Goal: Obtain resource: Download file/media

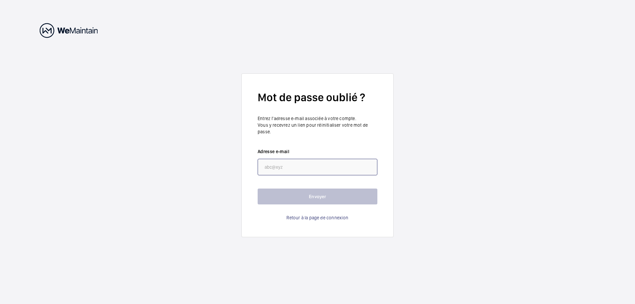
click at [322, 172] on input "email" at bounding box center [317, 167] width 120 height 17
type input "[EMAIL_ADDRESS][DOMAIN_NAME]"
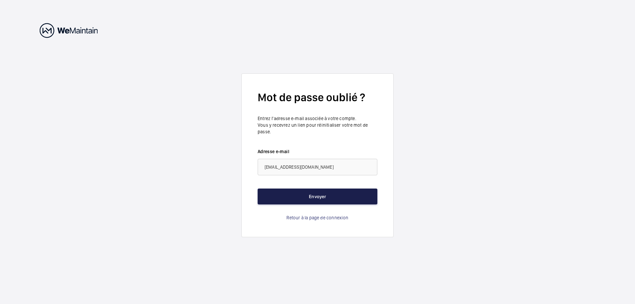
click at [306, 196] on button "Envoyer" at bounding box center [317, 196] width 120 height 16
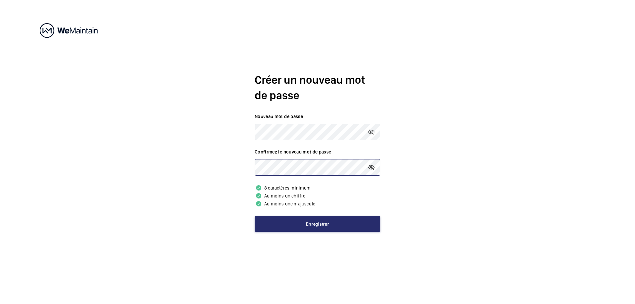
click at [254, 216] on button "Enregistrer" at bounding box center [317, 224] width 126 height 16
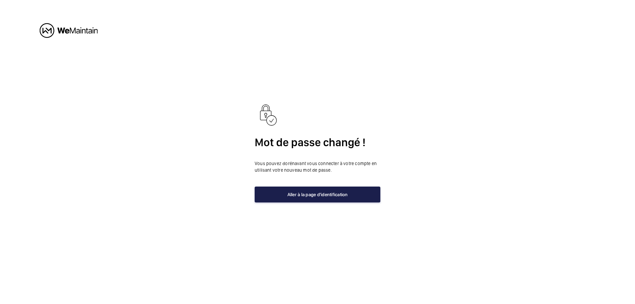
click at [310, 192] on button "Aller à la page d'identification" at bounding box center [317, 194] width 126 height 16
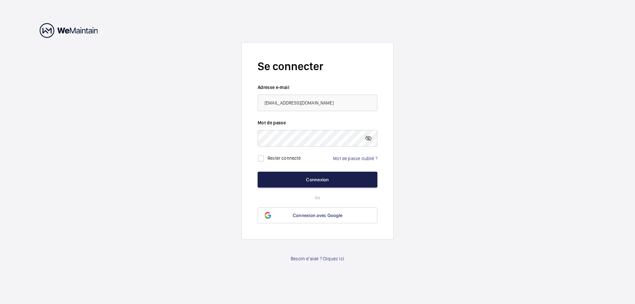
click at [320, 179] on button "Connexion" at bounding box center [317, 180] width 120 height 16
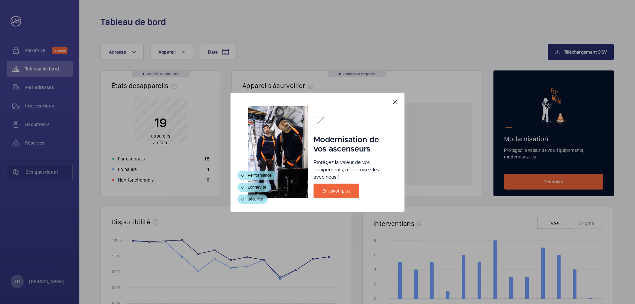
click at [395, 103] on mat-icon at bounding box center [395, 102] width 8 height 8
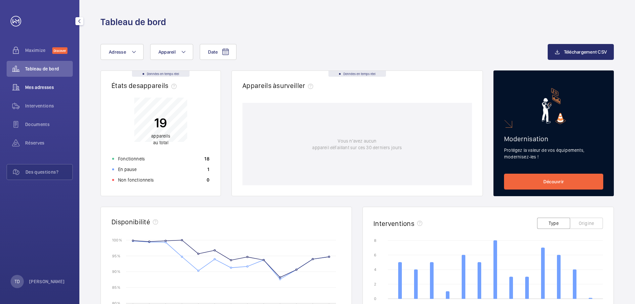
click at [37, 84] on span "Mes adresses" at bounding box center [49, 87] width 48 height 7
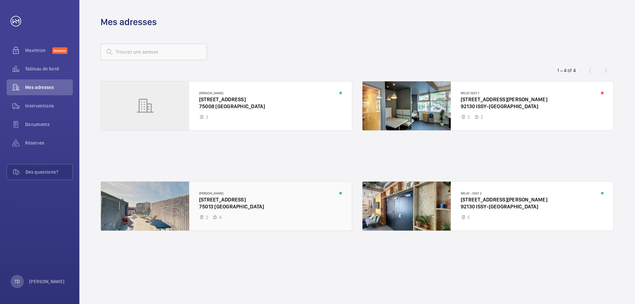
click at [235, 220] on div at bounding box center [226, 205] width 251 height 49
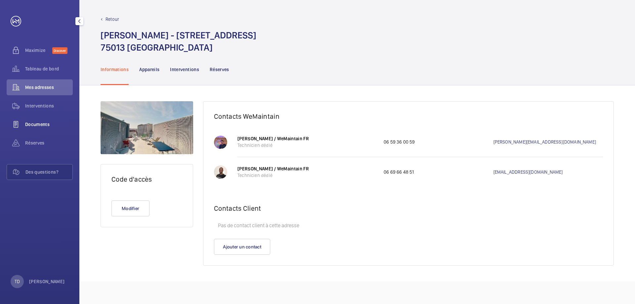
click at [46, 122] on span "Documents" at bounding box center [49, 124] width 48 height 7
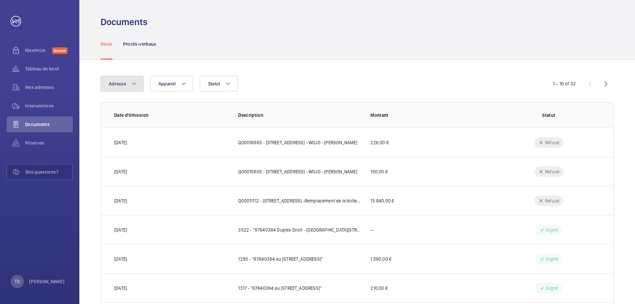
click at [128, 86] on button "Adresse" at bounding box center [121, 84] width 43 height 16
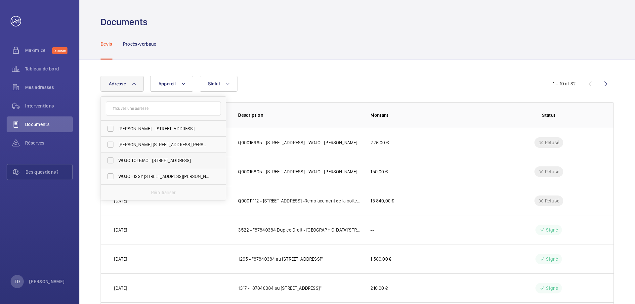
click at [109, 161] on label "WOJO TOLBIAC - 25 Rue de Tolbiac, PARIS 75013" at bounding box center [158, 160] width 115 height 16
click at [109, 161] on input "WOJO TOLBIAC - 25 Rue de Tolbiac, PARIS 75013" at bounding box center [110, 160] width 13 height 13
checkbox input "true"
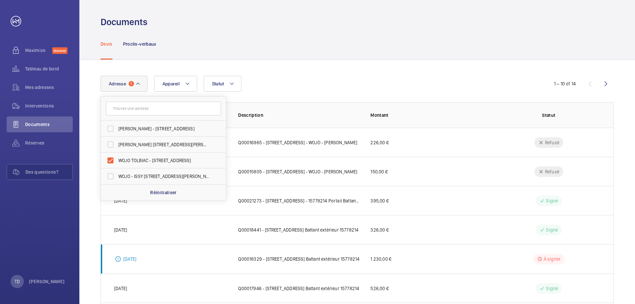
click at [634, 126] on div "Adresse 1 WOJO MADELEINE - 18 Boulevard Malesherbes, 75008 PARIS, PARIS 75008 W…" at bounding box center [356, 247] width 555 height 375
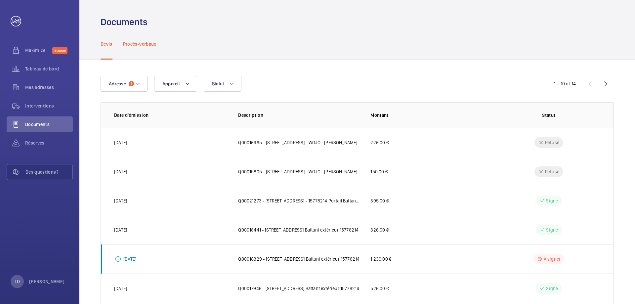
click at [135, 50] on div "Procès-verbaux" at bounding box center [139, 43] width 33 height 31
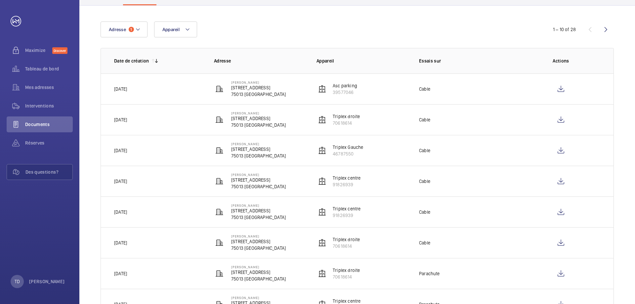
scroll to position [50, 0]
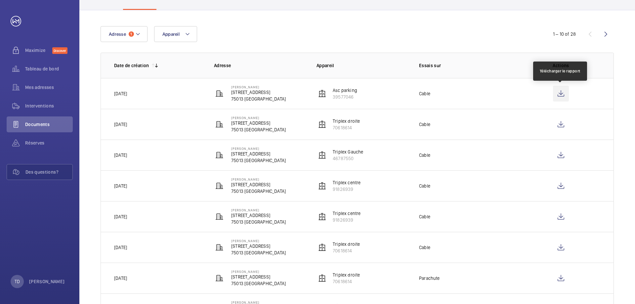
click at [563, 90] on wm-front-icon-button at bounding box center [561, 94] width 16 height 16
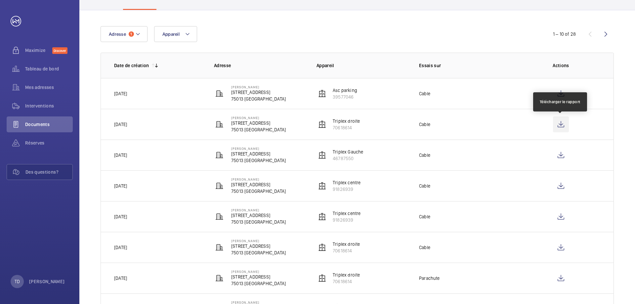
click at [561, 122] on wm-front-icon-button at bounding box center [561, 124] width 16 height 16
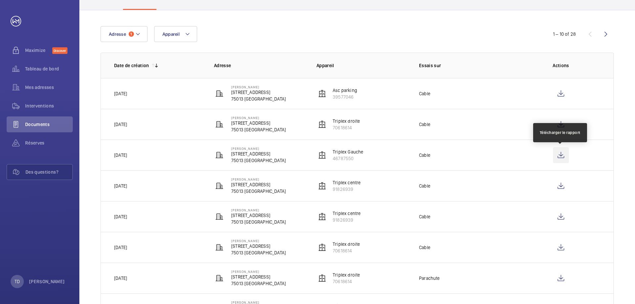
click at [563, 157] on wm-front-icon-button at bounding box center [561, 155] width 16 height 16
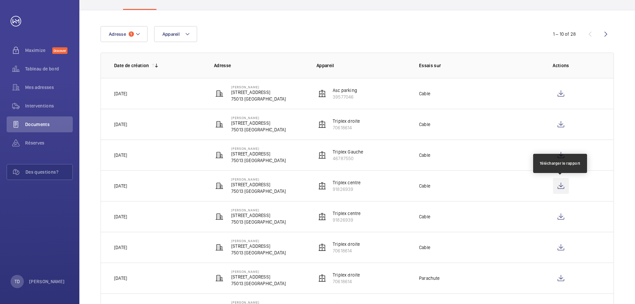
click at [556, 187] on wm-front-icon-button at bounding box center [561, 186] width 16 height 16
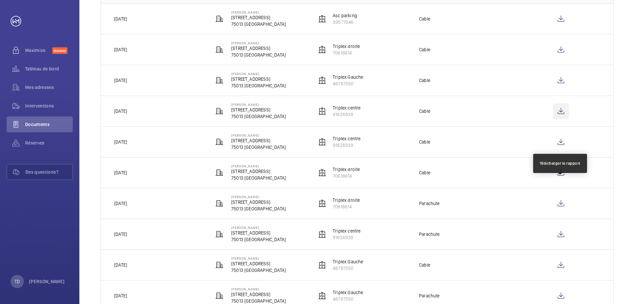
scroll to position [131, 0]
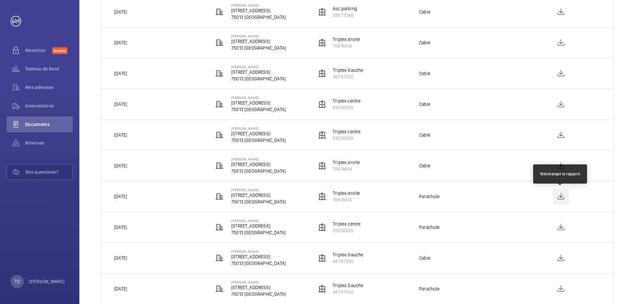
click at [563, 196] on wm-front-icon-button at bounding box center [561, 196] width 16 height 16
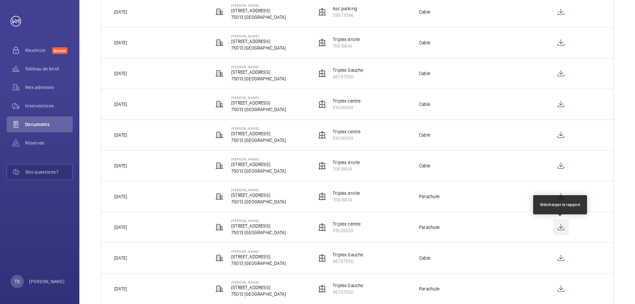
click at [559, 229] on wm-front-icon-button at bounding box center [561, 227] width 16 height 16
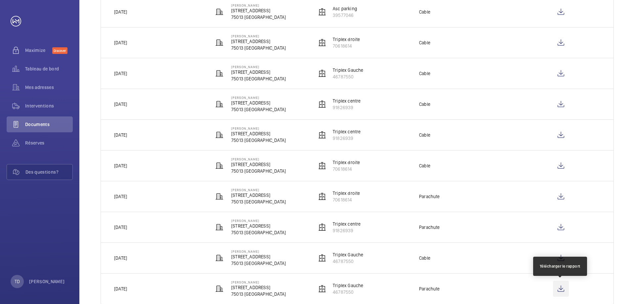
click at [559, 283] on wm-front-icon-button at bounding box center [561, 289] width 16 height 16
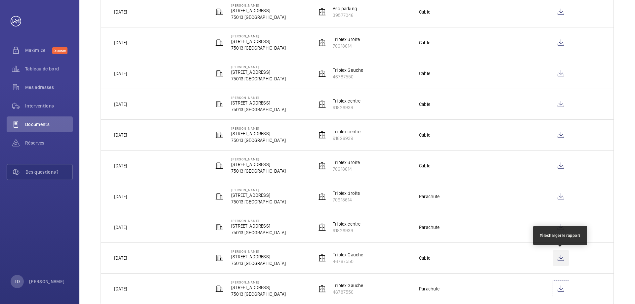
scroll to position [147, 0]
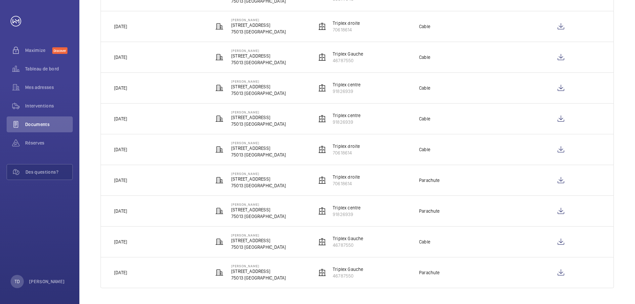
click at [519, 212] on td at bounding box center [562, 210] width 102 height 31
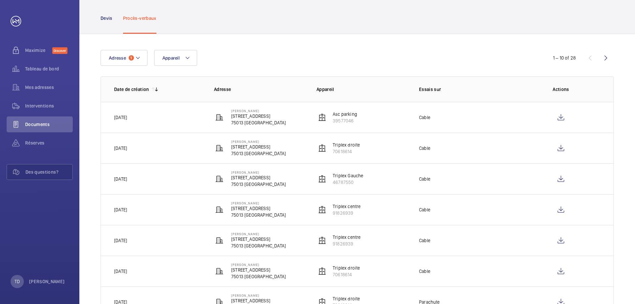
scroll to position [22, 0]
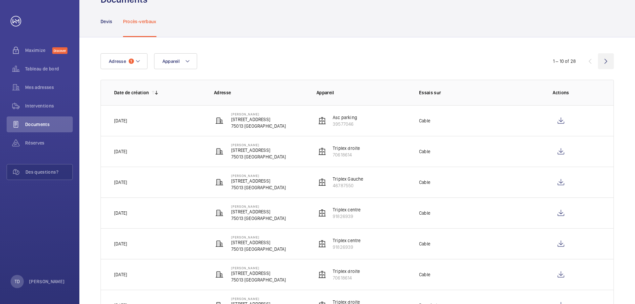
click at [606, 56] on wm-front-icon-button at bounding box center [606, 61] width 16 height 16
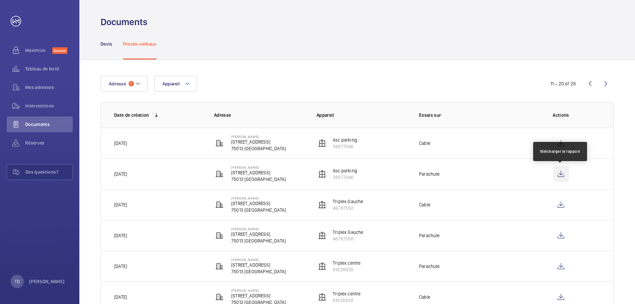
click at [556, 173] on wm-front-icon-button at bounding box center [561, 174] width 16 height 16
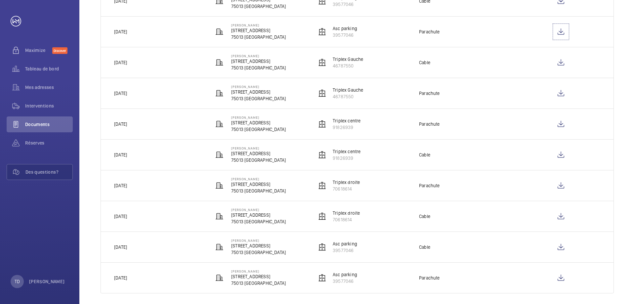
scroll to position [147, 0]
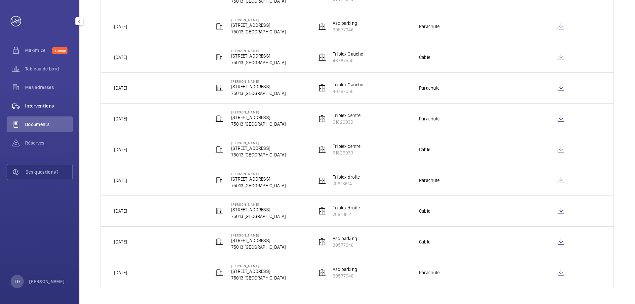
click at [43, 111] on div "Interventions" at bounding box center [40, 106] width 66 height 16
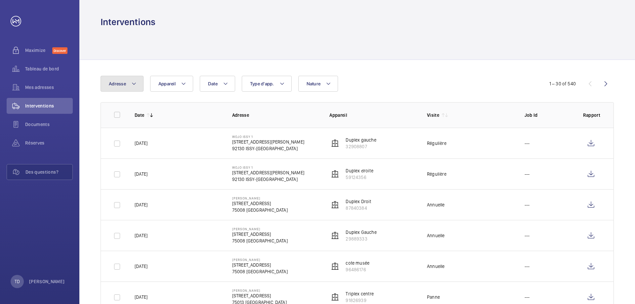
click at [130, 84] on button "Adresse" at bounding box center [121, 84] width 43 height 16
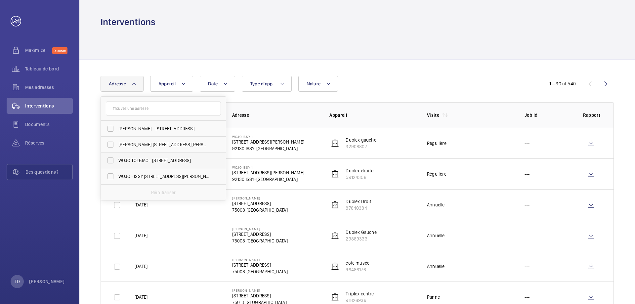
click at [108, 162] on label "WOJO TOLBIAC - 25 Rue de Tolbiac, PARIS 75013" at bounding box center [158, 160] width 115 height 16
click at [108, 162] on input "WOJO TOLBIAC - 25 Rue de Tolbiac, PARIS 75013" at bounding box center [110, 160] width 13 height 13
checkbox input "true"
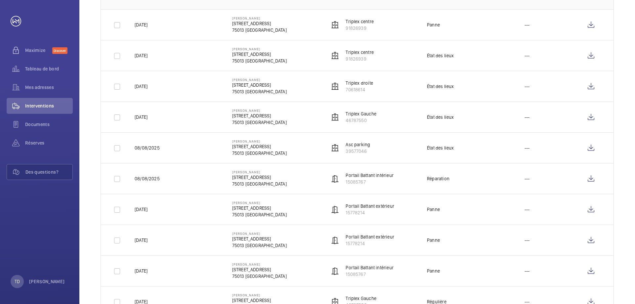
scroll to position [118, 0]
click at [444, 53] on div "État des lieux" at bounding box center [440, 56] width 27 height 7
click at [590, 54] on wm-front-icon-button at bounding box center [591, 56] width 16 height 16
click at [591, 91] on wm-front-icon-button at bounding box center [591, 87] width 16 height 16
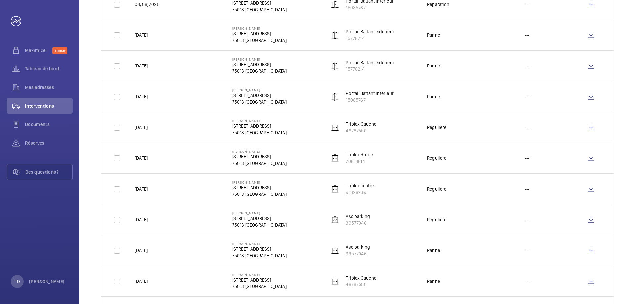
scroll to position [295, 0]
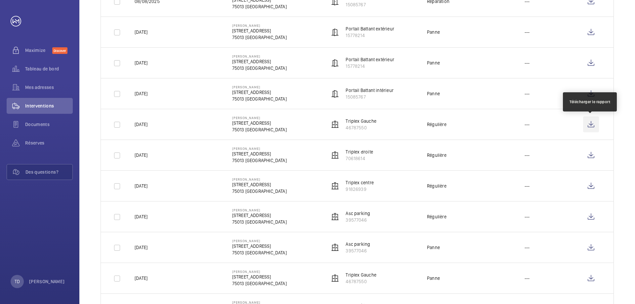
click at [589, 123] on wm-front-icon-button at bounding box center [591, 124] width 16 height 16
click at [120, 125] on input "checkbox" at bounding box center [116, 124] width 13 height 13
checkbox input "true"
click at [117, 155] on input "checkbox" at bounding box center [116, 155] width 13 height 13
checkbox input "true"
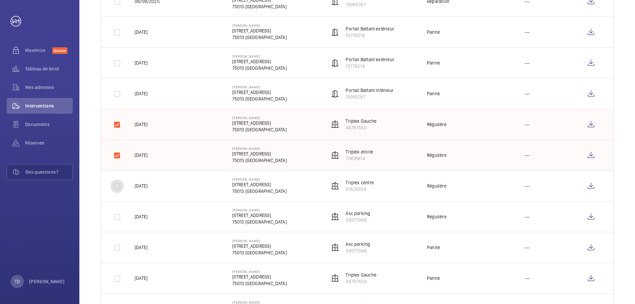
click at [116, 189] on input "checkbox" at bounding box center [116, 185] width 13 height 13
checkbox input "true"
click at [116, 218] on input "checkbox" at bounding box center [116, 216] width 13 height 13
checkbox input "true"
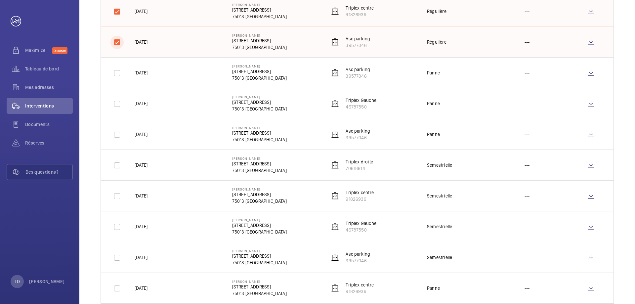
scroll to position [470, 0]
click at [590, 164] on wm-front-icon-button at bounding box center [591, 165] width 16 height 16
click at [115, 166] on input "checkbox" at bounding box center [116, 164] width 13 height 13
checkbox input "true"
click at [117, 197] on input "checkbox" at bounding box center [116, 195] width 13 height 13
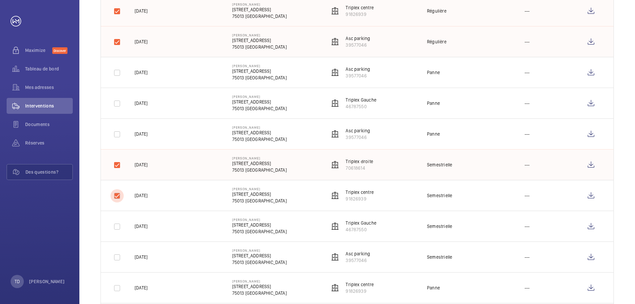
checkbox input "true"
click at [118, 228] on input "checkbox" at bounding box center [116, 226] width 13 height 13
checkbox input "true"
click at [118, 258] on input "checkbox" at bounding box center [116, 257] width 13 height 13
checkbox input "true"
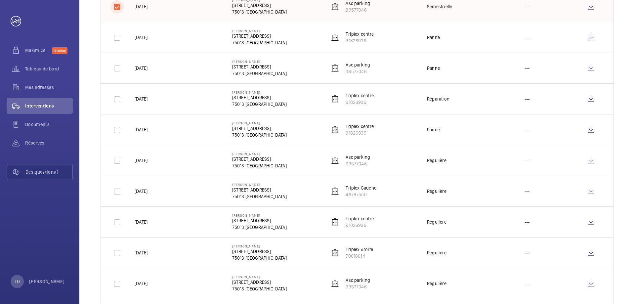
scroll to position [721, 0]
click at [116, 164] on input "checkbox" at bounding box center [116, 160] width 13 height 13
checkbox input "true"
click at [116, 191] on input "checkbox" at bounding box center [116, 190] width 13 height 13
checkbox input "true"
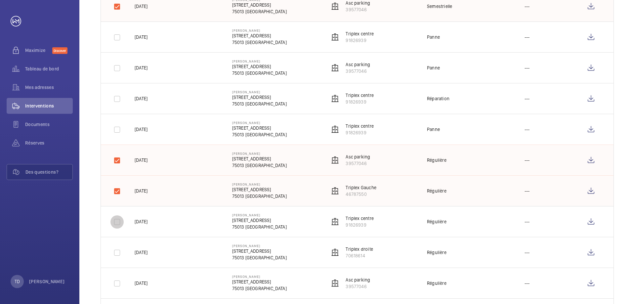
click at [118, 224] on input "checkbox" at bounding box center [116, 221] width 13 height 13
checkbox input "true"
click at [119, 253] on input "checkbox" at bounding box center [116, 252] width 13 height 13
checkbox input "true"
click at [118, 283] on input "checkbox" at bounding box center [116, 283] width 13 height 13
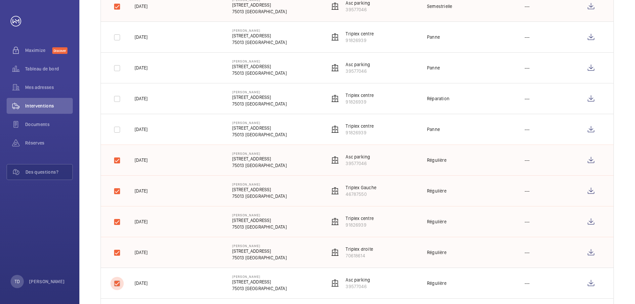
checkbox input "true"
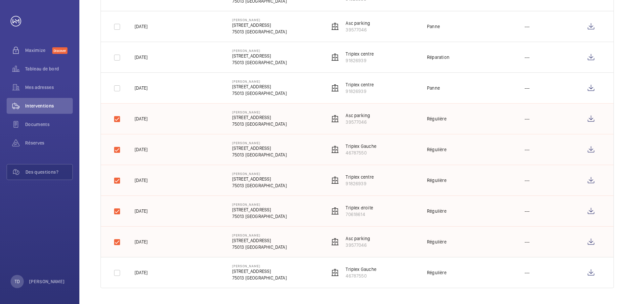
click at [114, 283] on td at bounding box center [112, 272] width 23 height 31
click at [118, 273] on input "checkbox" at bounding box center [116, 272] width 13 height 13
checkbox input "true"
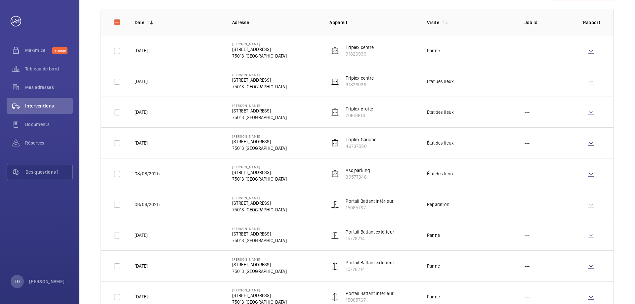
scroll to position [0, 0]
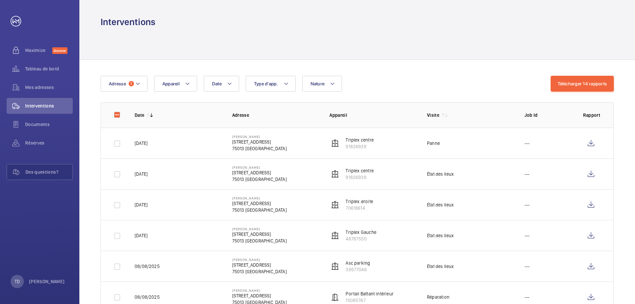
click at [577, 86] on button "Télécharger 14 rapports" at bounding box center [581, 84] width 63 height 16
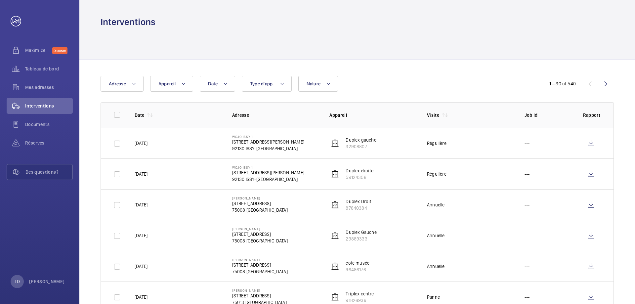
click at [606, 80] on wm-front-icon-button at bounding box center [606, 84] width 16 height 16
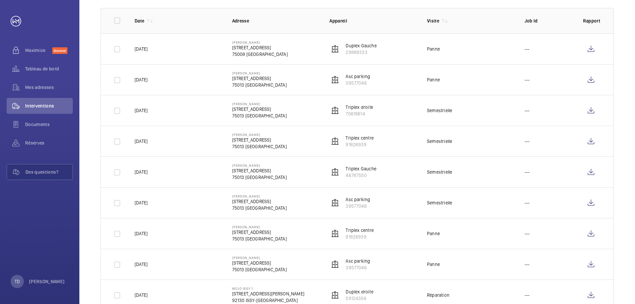
scroll to position [95, 0]
click at [114, 114] on input "checkbox" at bounding box center [116, 110] width 13 height 13
checkbox input "true"
click at [115, 141] on input "checkbox" at bounding box center [116, 141] width 13 height 13
checkbox input "true"
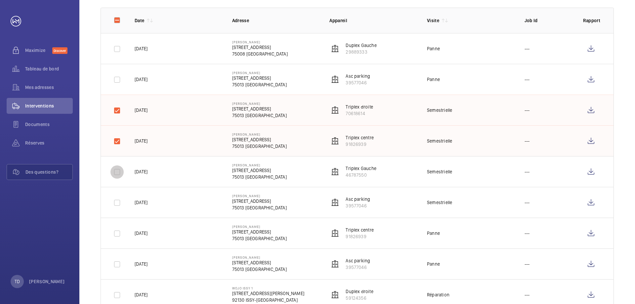
click at [113, 173] on input "checkbox" at bounding box center [116, 171] width 13 height 13
checkbox input "true"
click at [117, 204] on input "checkbox" at bounding box center [116, 202] width 13 height 13
checkbox input "true"
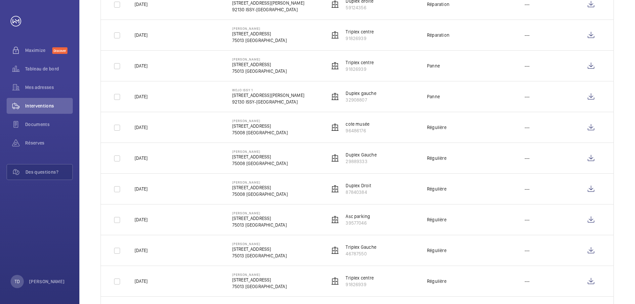
scroll to position [385, 0]
click at [112, 129] on input "checkbox" at bounding box center [116, 127] width 13 height 13
checkbox input "true"
click at [120, 158] on input "checkbox" at bounding box center [116, 157] width 13 height 13
checkbox input "true"
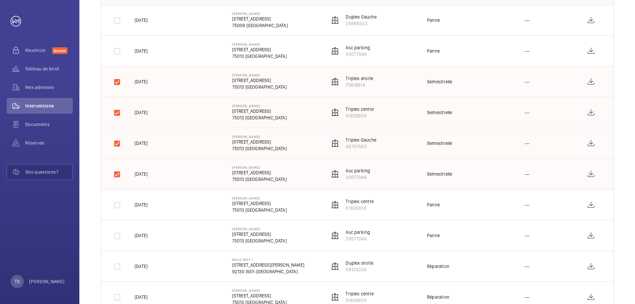
scroll to position [0, 0]
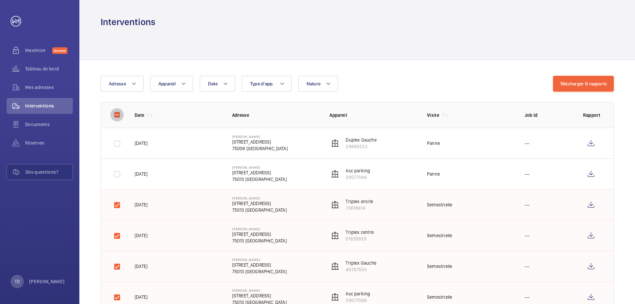
click at [116, 115] on input "checkbox" at bounding box center [116, 114] width 13 height 13
checkbox input "true"
checkbox input "false"
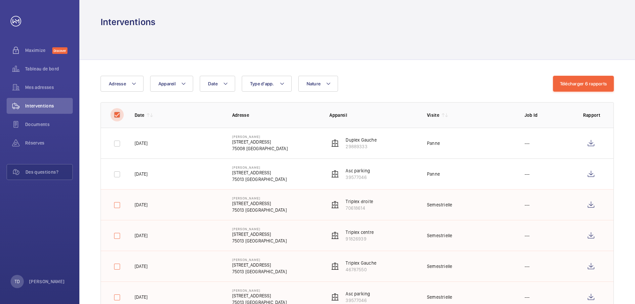
checkbox input "false"
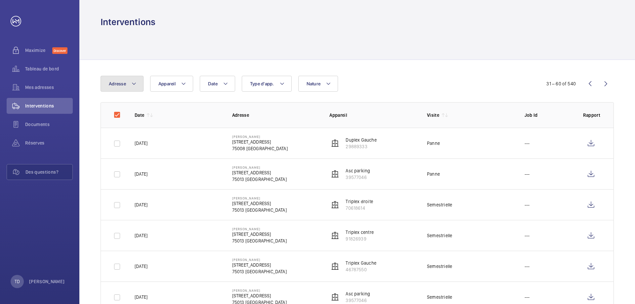
click at [139, 82] on button "Adresse" at bounding box center [121, 84] width 43 height 16
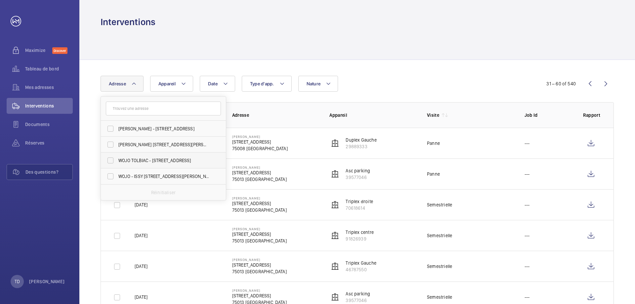
click at [110, 160] on label "WOJO TOLBIAC - 25 Rue de Tolbiac, PARIS 75013" at bounding box center [158, 160] width 115 height 16
click at [110, 160] on input "WOJO TOLBIAC - 25 Rue de Tolbiac, PARIS 75013" at bounding box center [110, 160] width 13 height 13
checkbox input "true"
click at [606, 81] on wm-front-icon-button at bounding box center [606, 84] width 16 height 16
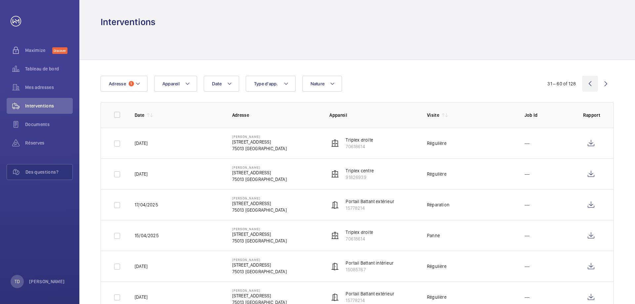
click at [594, 82] on wm-front-icon-button at bounding box center [590, 84] width 16 height 16
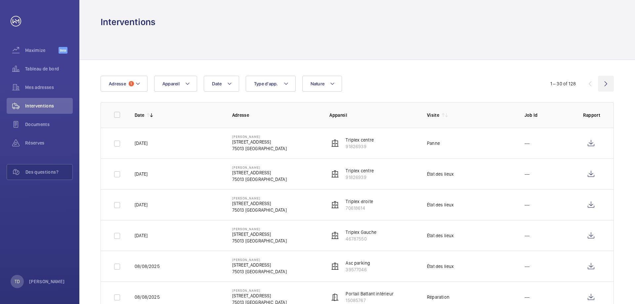
click at [607, 84] on wm-front-icon-button at bounding box center [606, 84] width 16 height 16
click at [118, 150] on input "checkbox" at bounding box center [116, 143] width 13 height 13
checkbox input "true"
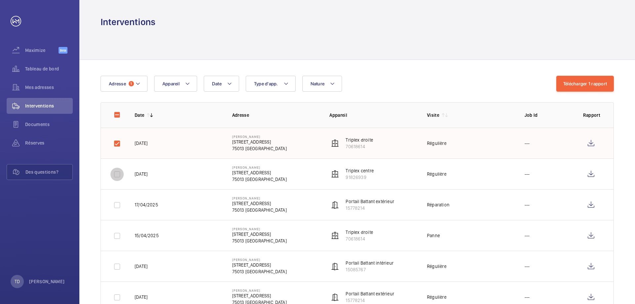
click at [115, 171] on input "checkbox" at bounding box center [116, 174] width 13 height 13
checkbox input "true"
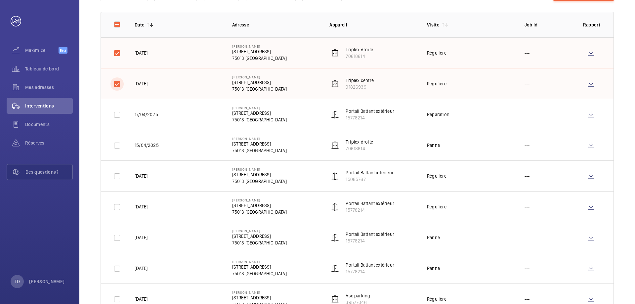
scroll to position [96, 0]
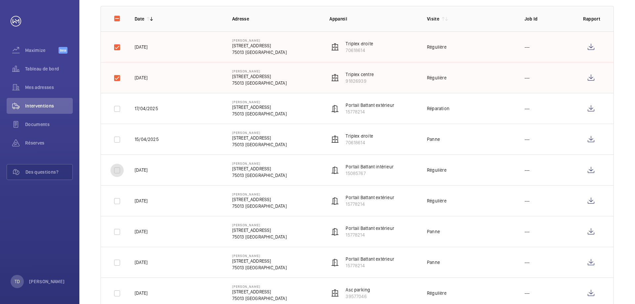
click at [117, 171] on input "checkbox" at bounding box center [116, 170] width 13 height 13
checkbox input "true"
click at [117, 200] on input "checkbox" at bounding box center [116, 200] width 13 height 13
checkbox input "true"
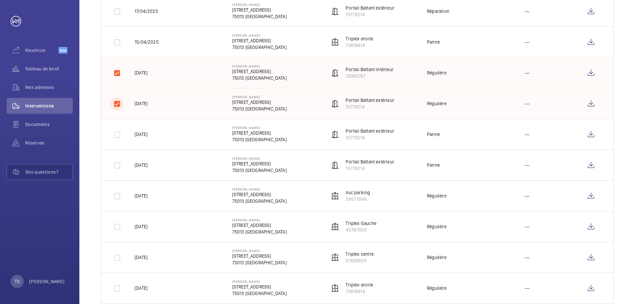
scroll to position [195, 0]
click at [118, 199] on input "checkbox" at bounding box center [116, 194] width 13 height 13
checkbox input "true"
click at [119, 224] on input "checkbox" at bounding box center [116, 225] width 13 height 13
checkbox input "true"
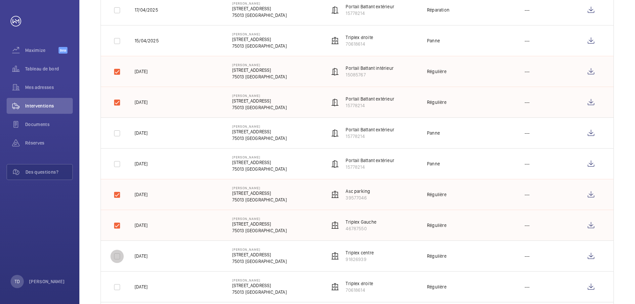
click at [118, 261] on input "checkbox" at bounding box center [116, 256] width 13 height 13
checkbox input "true"
click at [117, 289] on input "checkbox" at bounding box center [116, 286] width 13 height 13
checkbox input "true"
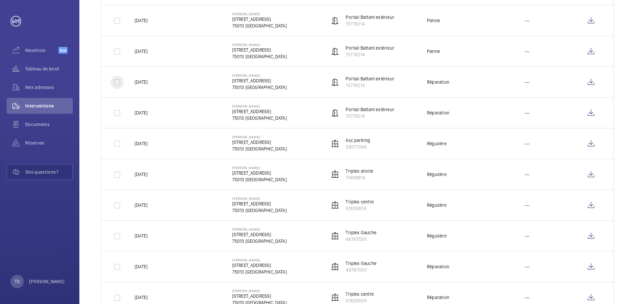
scroll to position [584, 0]
click at [119, 143] on input "checkbox" at bounding box center [116, 142] width 13 height 13
checkbox input "true"
click at [118, 179] on input "checkbox" at bounding box center [116, 173] width 13 height 13
checkbox input "true"
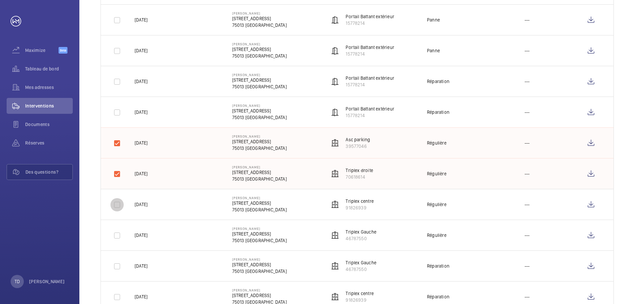
click at [120, 199] on input "checkbox" at bounding box center [116, 204] width 13 height 13
checkbox input "true"
click at [119, 235] on input "checkbox" at bounding box center [116, 235] width 13 height 13
checkbox input "true"
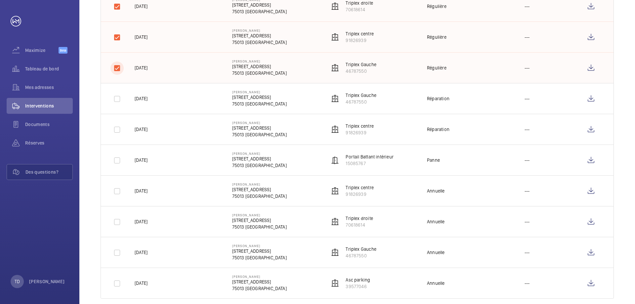
scroll to position [762, 0]
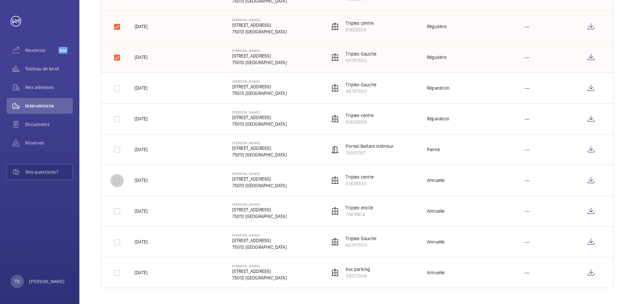
click at [116, 184] on input "checkbox" at bounding box center [116, 180] width 13 height 13
checkbox input "true"
click at [116, 210] on input "checkbox" at bounding box center [116, 211] width 13 height 13
checkbox input "true"
click at [119, 240] on input "checkbox" at bounding box center [116, 241] width 13 height 13
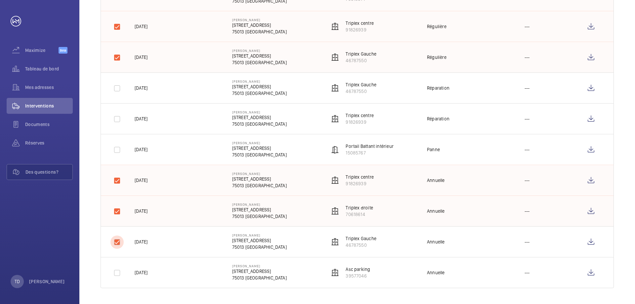
checkbox input "true"
click at [117, 274] on input "checkbox" at bounding box center [116, 272] width 13 height 13
checkbox input "true"
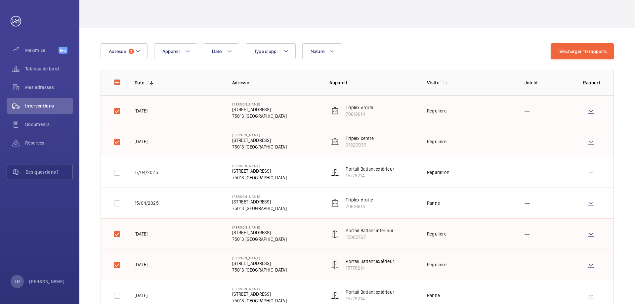
scroll to position [0, 0]
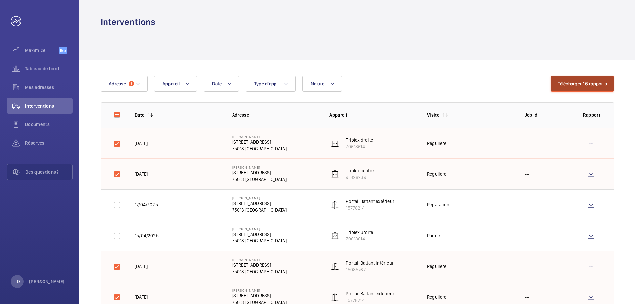
click at [583, 81] on button "Télécharger 16 rapports" at bounding box center [581, 84] width 63 height 16
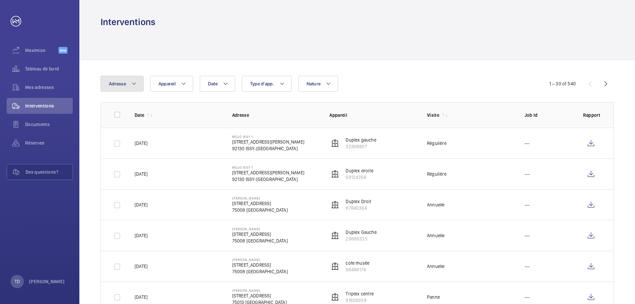
click at [130, 85] on button "Adresse" at bounding box center [121, 84] width 43 height 16
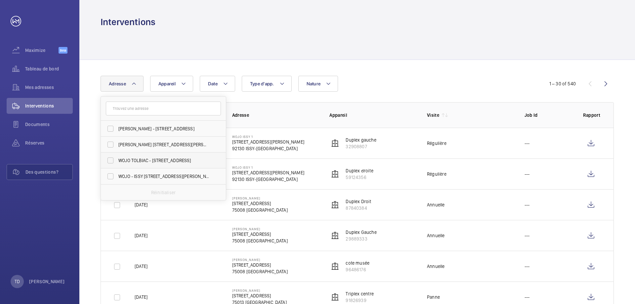
click at [111, 162] on label "WOJO TOLBIAC - 25 Rue de Tolbiac, PARIS 75013" at bounding box center [158, 160] width 115 height 16
click at [111, 162] on input "WOJO TOLBIAC - 25 Rue de Tolbiac, PARIS 75013" at bounding box center [110, 160] width 13 height 13
checkbox input "true"
click at [607, 79] on wm-front-icon-button at bounding box center [606, 84] width 16 height 16
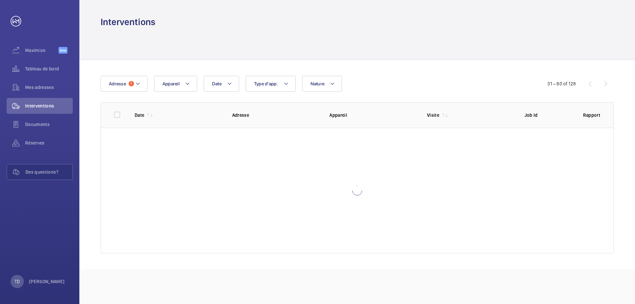
click at [607, 79] on div "Date Adresse 1 Appareil Type d'app. Nature 31 – 60 of 128" at bounding box center [356, 84] width 513 height 16
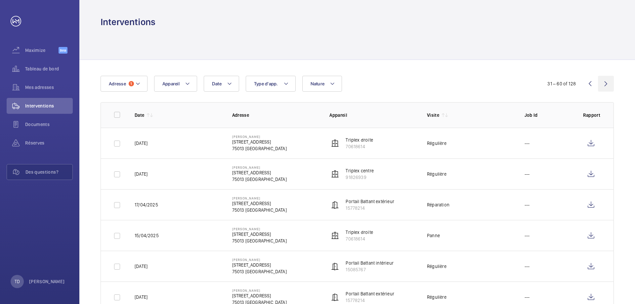
click at [607, 79] on wm-front-icon-button at bounding box center [606, 84] width 16 height 16
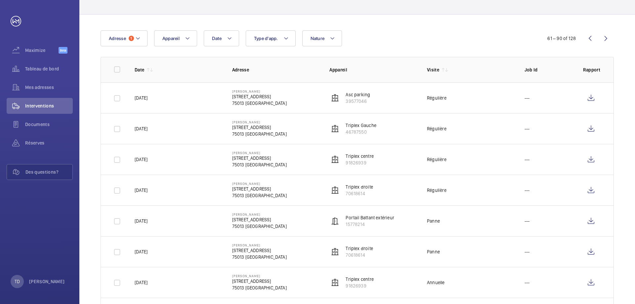
scroll to position [46, 0]
click at [117, 96] on input "checkbox" at bounding box center [116, 97] width 13 height 13
checkbox input "true"
click at [119, 128] on input "checkbox" at bounding box center [116, 128] width 13 height 13
checkbox input "true"
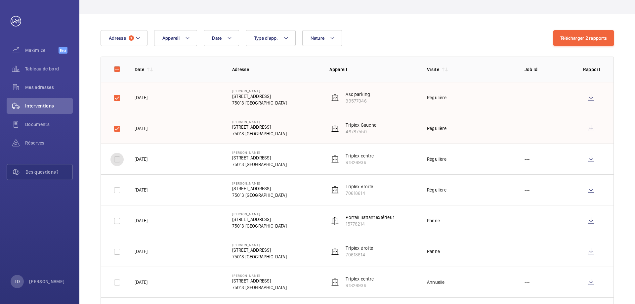
click at [116, 161] on input "checkbox" at bounding box center [116, 159] width 13 height 13
checkbox input "true"
click at [121, 192] on input "checkbox" at bounding box center [116, 189] width 13 height 13
checkbox input "true"
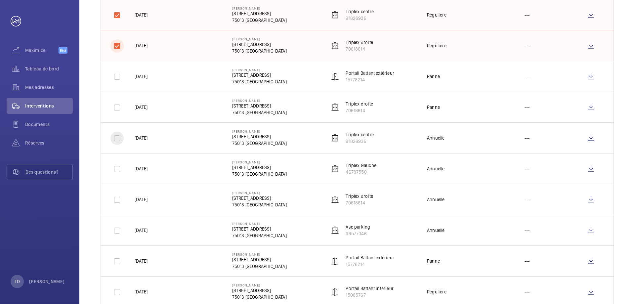
scroll to position [190, 0]
click at [116, 140] on input "checkbox" at bounding box center [116, 137] width 13 height 13
checkbox input "true"
click at [118, 170] on input "checkbox" at bounding box center [116, 168] width 13 height 13
checkbox input "true"
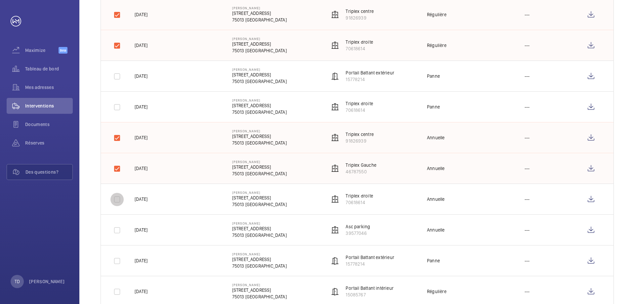
click at [118, 199] on input "checkbox" at bounding box center [116, 199] width 13 height 13
checkbox input "true"
click at [118, 231] on input "checkbox" at bounding box center [116, 229] width 13 height 13
checkbox input "true"
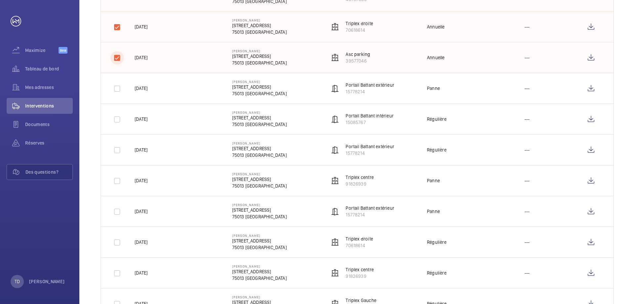
scroll to position [363, 0]
click at [116, 125] on input "checkbox" at bounding box center [116, 118] width 13 height 13
checkbox input "true"
click at [115, 147] on input "checkbox" at bounding box center [116, 149] width 13 height 13
checkbox input "true"
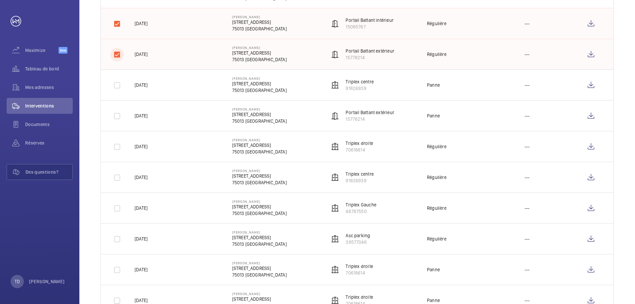
scroll to position [461, 0]
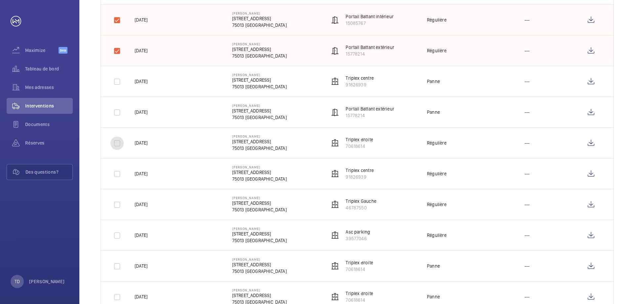
click at [117, 146] on input "checkbox" at bounding box center [116, 142] width 13 height 13
checkbox input "true"
click at [117, 169] on input "checkbox" at bounding box center [116, 173] width 13 height 13
checkbox input "true"
click at [117, 204] on input "checkbox" at bounding box center [116, 204] width 13 height 13
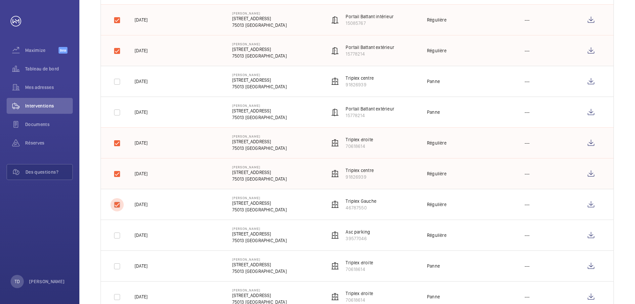
checkbox input "true"
click at [119, 237] on input "checkbox" at bounding box center [116, 235] width 13 height 13
checkbox input "true"
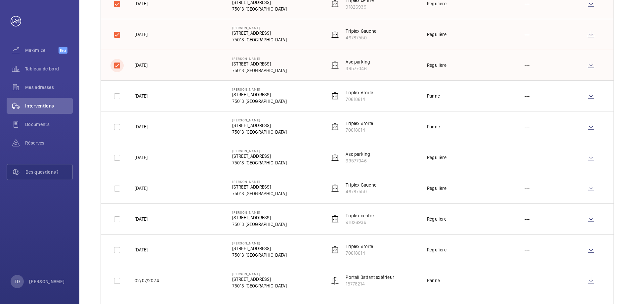
scroll to position [633, 0]
click at [115, 163] on div at bounding box center [117, 156] width 16 height 16
checkbox input "true"
click at [118, 189] on input "checkbox" at bounding box center [116, 186] width 13 height 13
checkbox input "true"
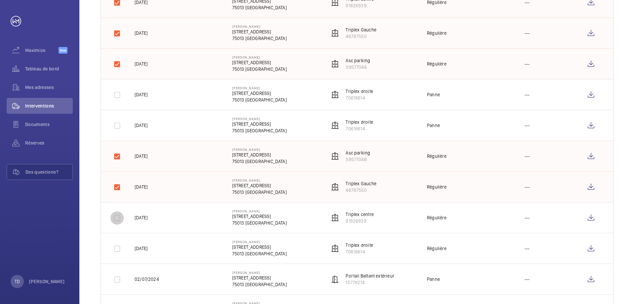
click at [117, 220] on input "checkbox" at bounding box center [116, 217] width 13 height 13
checkbox input "true"
click at [117, 251] on input "checkbox" at bounding box center [116, 248] width 13 height 13
checkbox input "true"
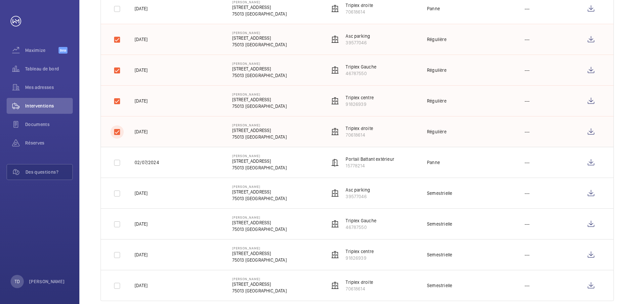
scroll to position [762, 0]
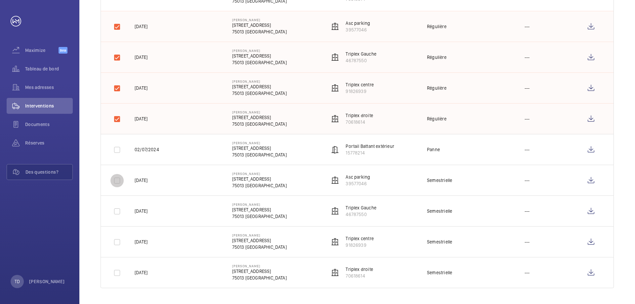
click at [117, 181] on input "checkbox" at bounding box center [116, 180] width 13 height 13
checkbox input "true"
click at [119, 215] on input "checkbox" at bounding box center [116, 211] width 13 height 13
checkbox input "true"
click at [117, 246] on input "checkbox" at bounding box center [116, 241] width 13 height 13
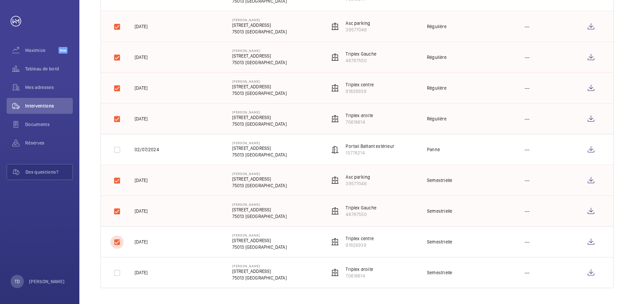
checkbox input "true"
click at [118, 273] on input "checkbox" at bounding box center [116, 272] width 13 height 13
checkbox input "true"
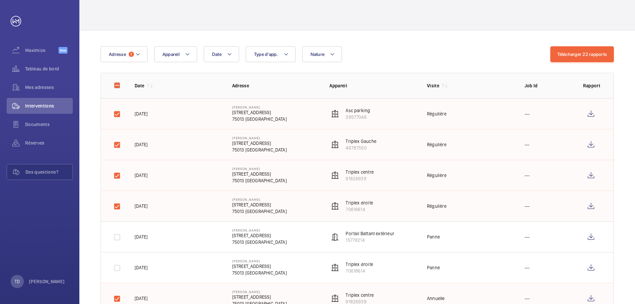
scroll to position [0, 0]
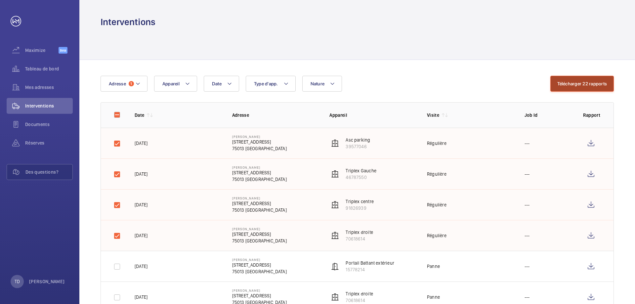
click at [572, 84] on button "Télécharger 22 rapports" at bounding box center [581, 84] width 63 height 16
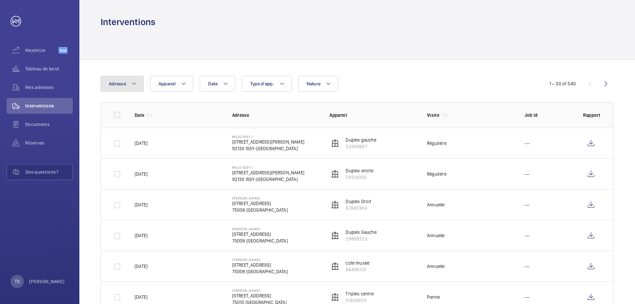
click at [131, 86] on mat-icon at bounding box center [133, 84] width 5 height 8
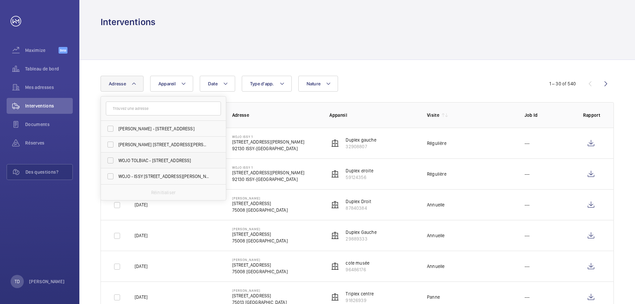
click at [112, 160] on label "WOJO TOLBIAC - 25 Rue de Tolbiac, PARIS 75013" at bounding box center [158, 160] width 115 height 16
click at [112, 160] on input "WOJO TOLBIAC - 25 Rue de Tolbiac, PARIS 75013" at bounding box center [110, 160] width 13 height 13
checkbox input "true"
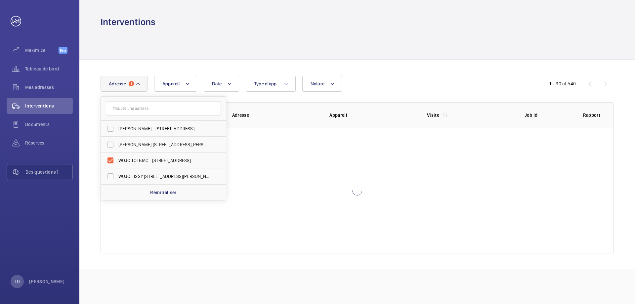
click at [138, 81] on mat-icon at bounding box center [137, 84] width 5 height 8
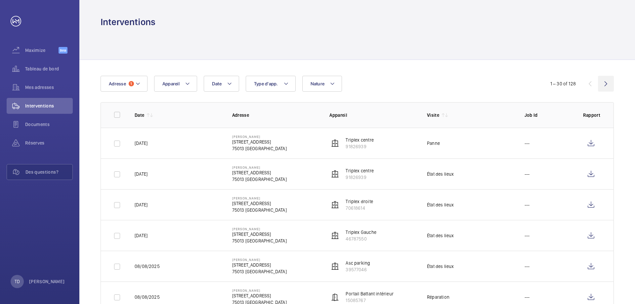
click at [604, 82] on wm-front-icon-button at bounding box center [606, 84] width 16 height 16
click at [606, 83] on wm-front-icon-button at bounding box center [606, 84] width 16 height 16
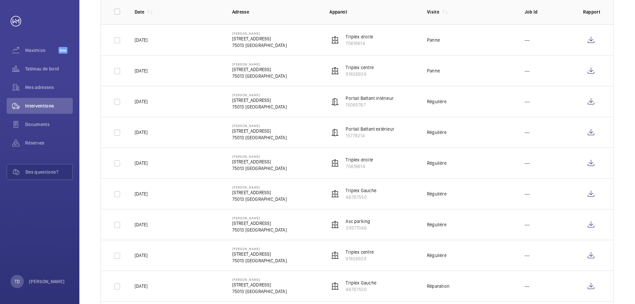
scroll to position [104, 0]
click at [117, 100] on input "checkbox" at bounding box center [116, 100] width 13 height 13
checkbox input "true"
click at [115, 131] on input "checkbox" at bounding box center [116, 131] width 13 height 13
checkbox input "true"
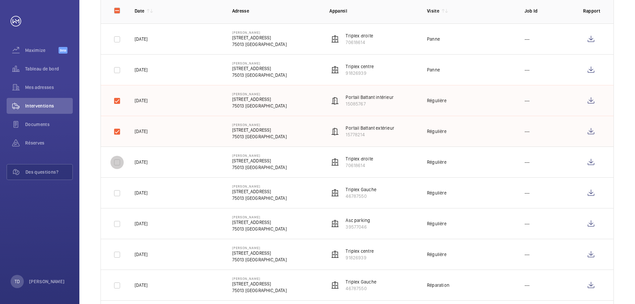
click at [115, 161] on input "checkbox" at bounding box center [116, 162] width 13 height 13
checkbox input "true"
click at [119, 193] on input "checkbox" at bounding box center [116, 192] width 13 height 13
checkbox input "true"
click at [116, 218] on input "checkbox" at bounding box center [116, 223] width 13 height 13
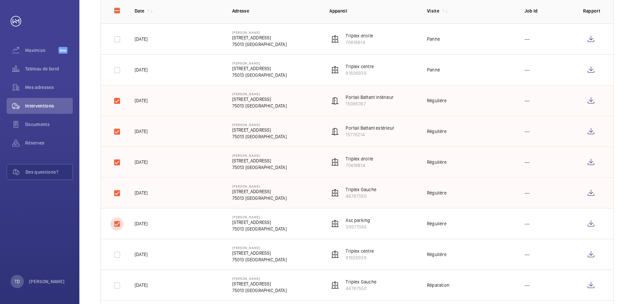
checkbox input "true"
click at [119, 253] on input "checkbox" at bounding box center [116, 254] width 13 height 13
checkbox input "true"
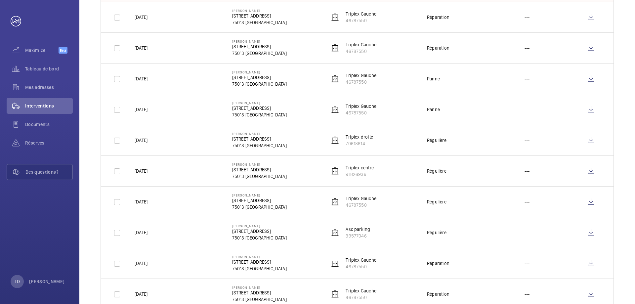
scroll to position [372, 0]
click at [118, 142] on input "checkbox" at bounding box center [116, 140] width 13 height 13
checkbox input "true"
click at [115, 170] on input "checkbox" at bounding box center [116, 170] width 13 height 13
checkbox input "true"
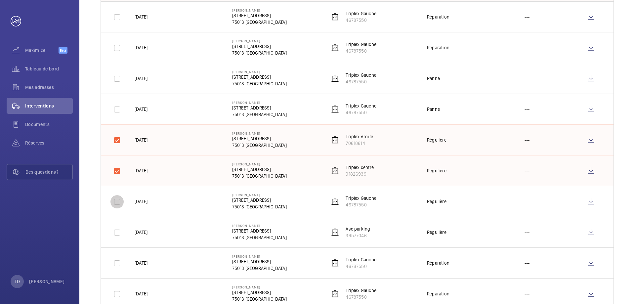
click at [118, 201] on input "checkbox" at bounding box center [116, 201] width 13 height 13
checkbox input "true"
click at [119, 231] on input "checkbox" at bounding box center [116, 232] width 13 height 13
checkbox input "true"
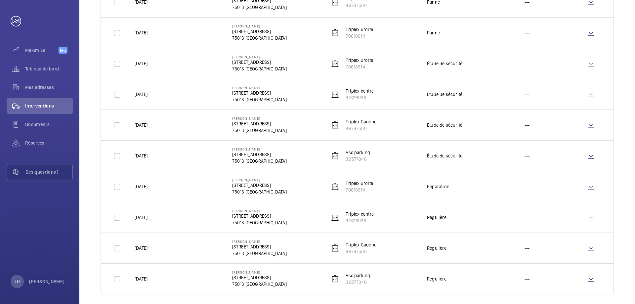
scroll to position [762, 0]
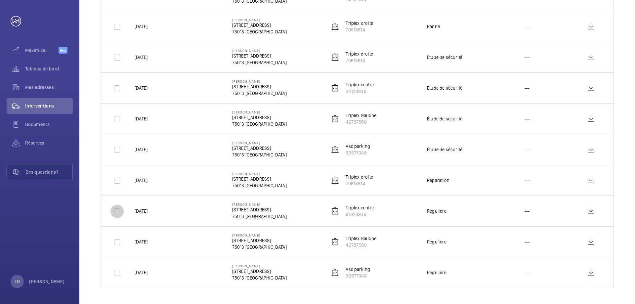
click at [116, 212] on input "checkbox" at bounding box center [116, 211] width 13 height 13
checkbox input "true"
click at [117, 244] on input "checkbox" at bounding box center [116, 241] width 13 height 13
checkbox input "true"
click at [117, 273] on input "checkbox" at bounding box center [116, 272] width 13 height 13
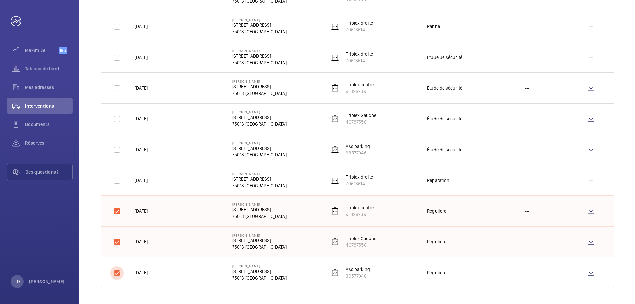
checkbox input "true"
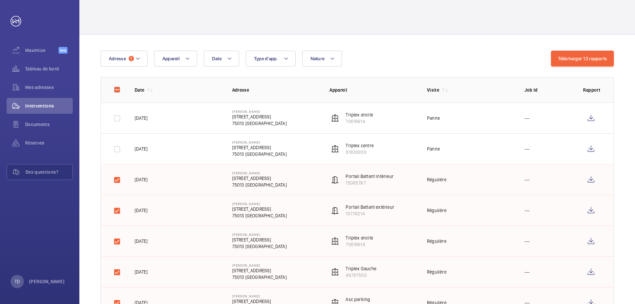
scroll to position [0, 0]
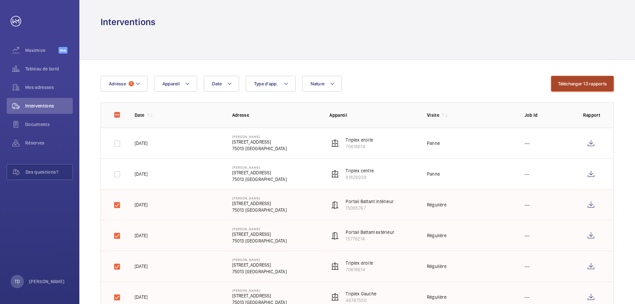
click at [583, 85] on button "Télécharger 13 rapports" at bounding box center [582, 84] width 63 height 16
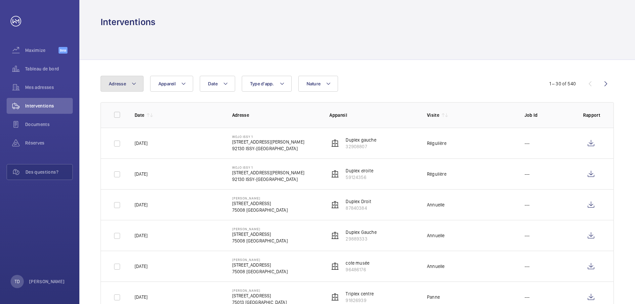
click at [124, 84] on span "Adresse" at bounding box center [117, 83] width 17 height 5
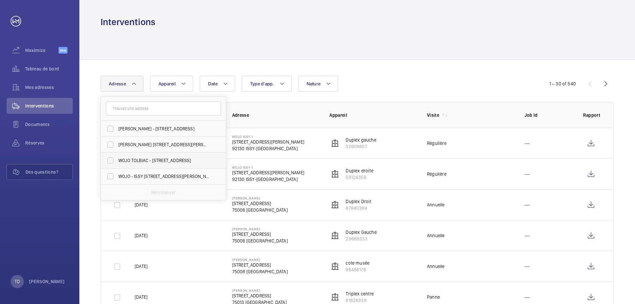
click at [111, 161] on label "WOJO TOLBIAC - 25 Rue de Tolbiac, PARIS 75013" at bounding box center [158, 160] width 115 height 16
click at [111, 161] on input "WOJO TOLBIAC - 25 Rue de Tolbiac, PARIS 75013" at bounding box center [110, 160] width 13 height 13
checkbox input "true"
click at [448, 83] on div "Date Adresse 1 WOJO MADELEINE - 18 Boulevard Malesherbes, 75008 PARIS, PARIS 75…" at bounding box center [317, 84] width 434 height 16
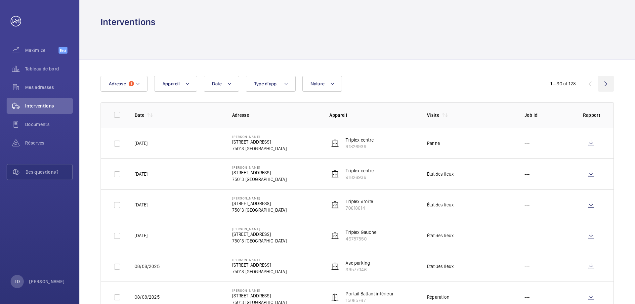
click at [602, 87] on wm-front-icon-button at bounding box center [606, 84] width 16 height 16
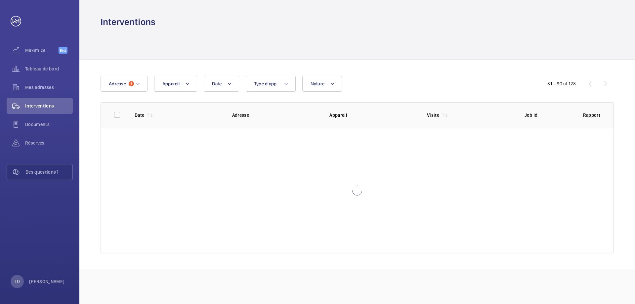
click at [602, 87] on div "31 – 60 of 128" at bounding box center [573, 84] width 79 height 8
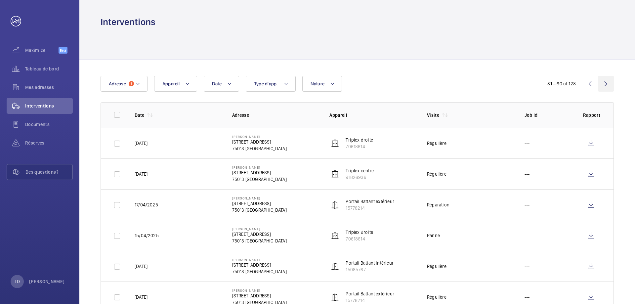
click at [604, 85] on wm-front-icon-button at bounding box center [606, 84] width 16 height 16
click at [119, 140] on input "checkbox" at bounding box center [116, 143] width 13 height 13
checkbox input "true"
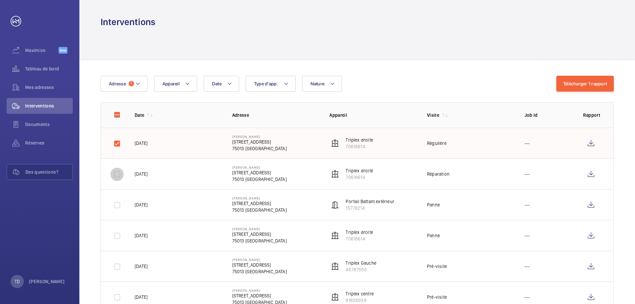
click at [116, 176] on input "checkbox" at bounding box center [116, 174] width 13 height 13
checkbox input "true"
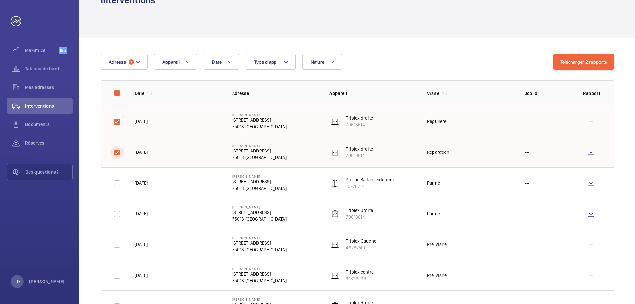
scroll to position [21, 0]
click at [579, 62] on button "Télécharger 2 rapports" at bounding box center [583, 62] width 61 height 16
